Goal: Navigation & Orientation: Find specific page/section

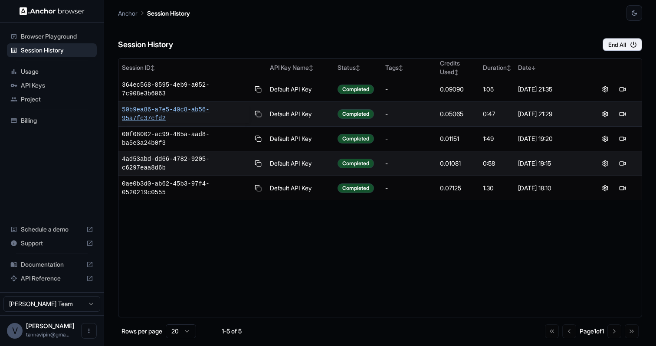
click at [154, 109] on span "50b9ea86-a7e5-40c8-ab56-95a7fc37cfd2" at bounding box center [186, 113] width 128 height 17
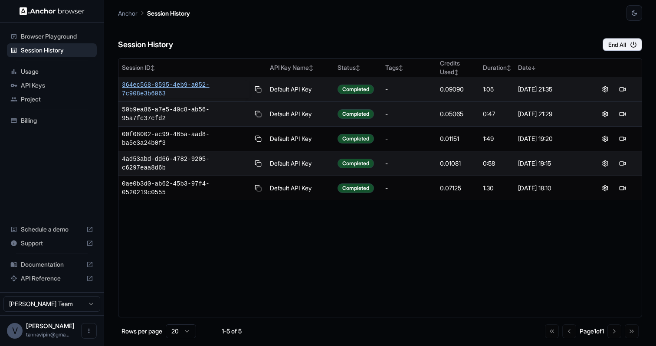
click at [152, 88] on span "364ec568-8595-4eb9-a052-7c908e3b6063" at bounding box center [186, 89] width 128 height 17
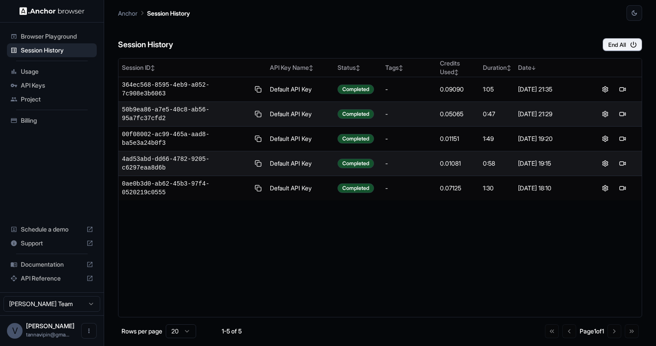
click at [33, 120] on span "Billing" at bounding box center [57, 120] width 72 height 9
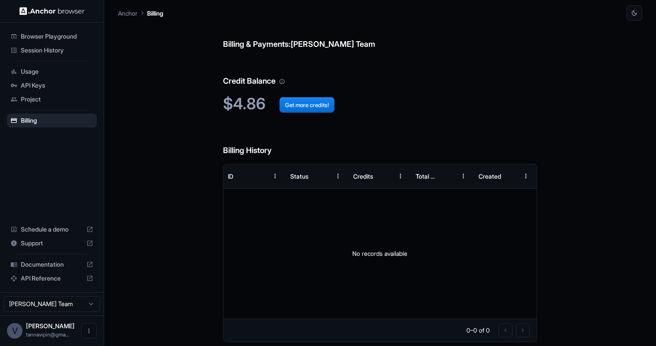
click at [46, 56] on div "Session History" at bounding box center [52, 50] width 90 height 14
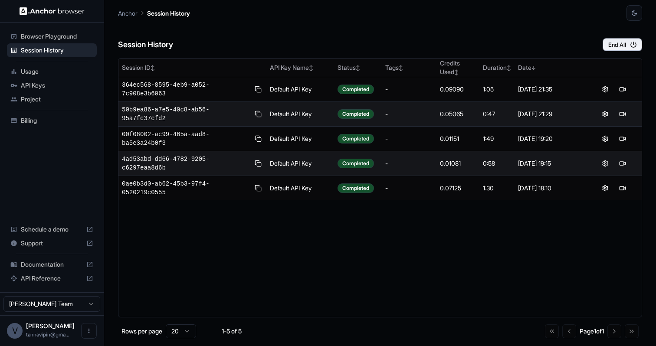
click at [48, 37] on span "Browser Playground" at bounding box center [57, 36] width 72 height 9
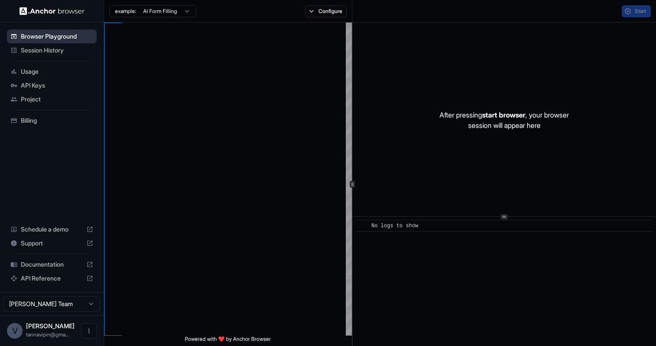
type textarea "**********"
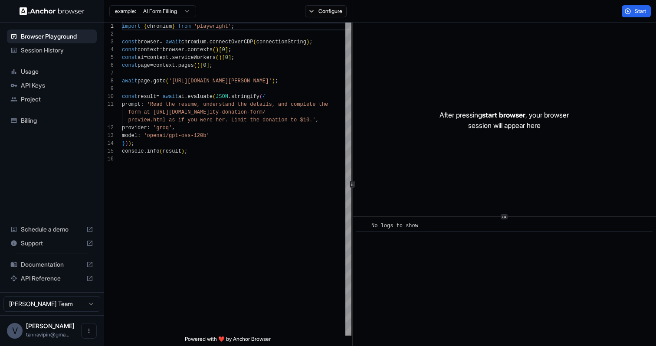
click at [48, 49] on span "Session History" at bounding box center [57, 50] width 72 height 9
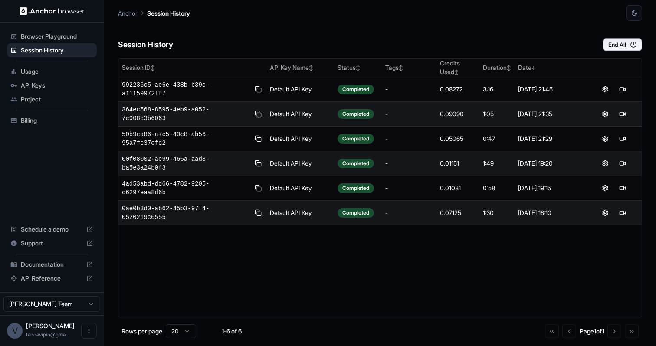
click at [84, 87] on span "API Keys" at bounding box center [57, 85] width 72 height 9
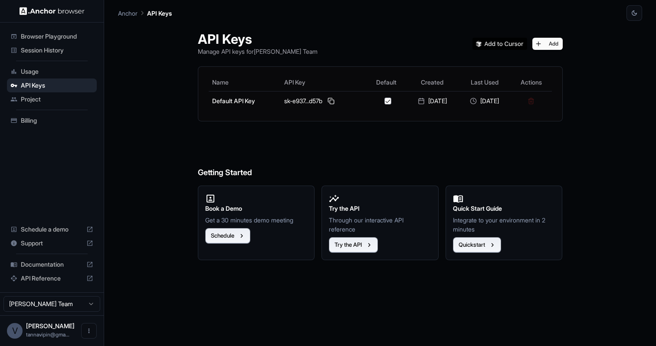
click at [73, 104] on div "Project" at bounding box center [52, 99] width 90 height 14
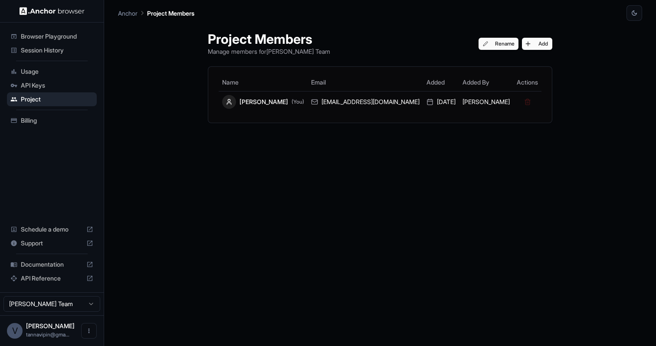
click at [66, 117] on span "Billing" at bounding box center [57, 120] width 72 height 9
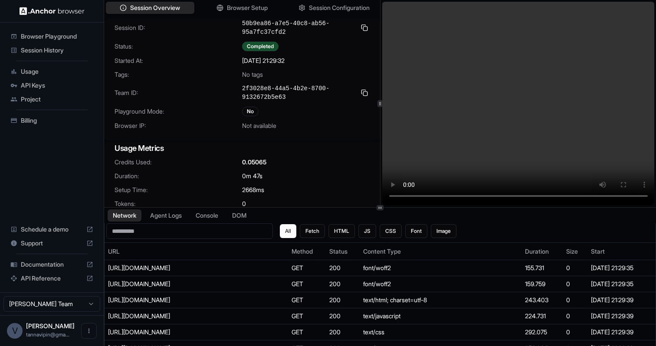
click at [476, 196] on video at bounding box center [518, 104] width 273 height 204
click at [525, 196] on video at bounding box center [518, 104] width 273 height 204
click at [560, 194] on video at bounding box center [518, 104] width 273 height 204
click at [583, 197] on video at bounding box center [518, 104] width 273 height 204
click at [496, 195] on video at bounding box center [518, 104] width 273 height 204
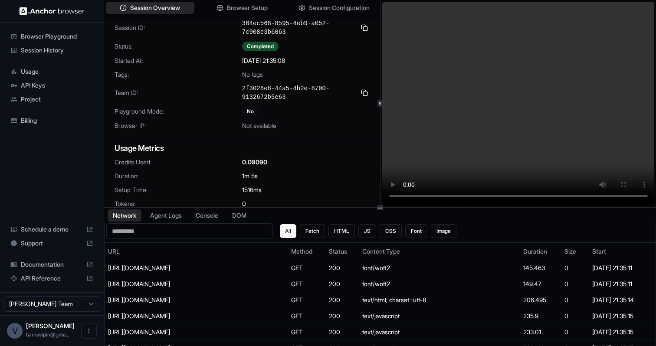
click at [549, 201] on video at bounding box center [518, 104] width 273 height 204
click at [566, 196] on video at bounding box center [518, 104] width 273 height 204
click at [586, 196] on video at bounding box center [518, 104] width 273 height 204
click at [586, 197] on video at bounding box center [518, 104] width 273 height 204
click at [576, 198] on video at bounding box center [518, 104] width 273 height 204
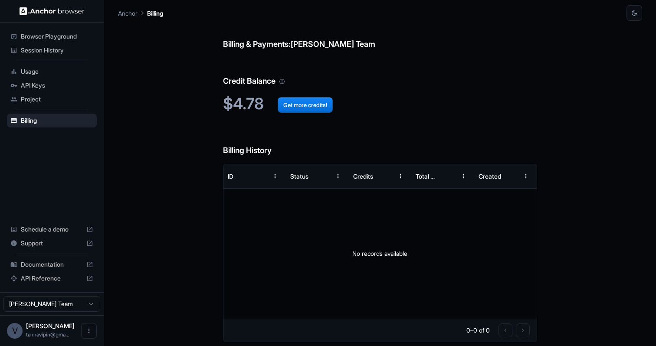
click at [23, 68] on span "Usage" at bounding box center [57, 71] width 72 height 9
